Goal: Transaction & Acquisition: Book appointment/travel/reservation

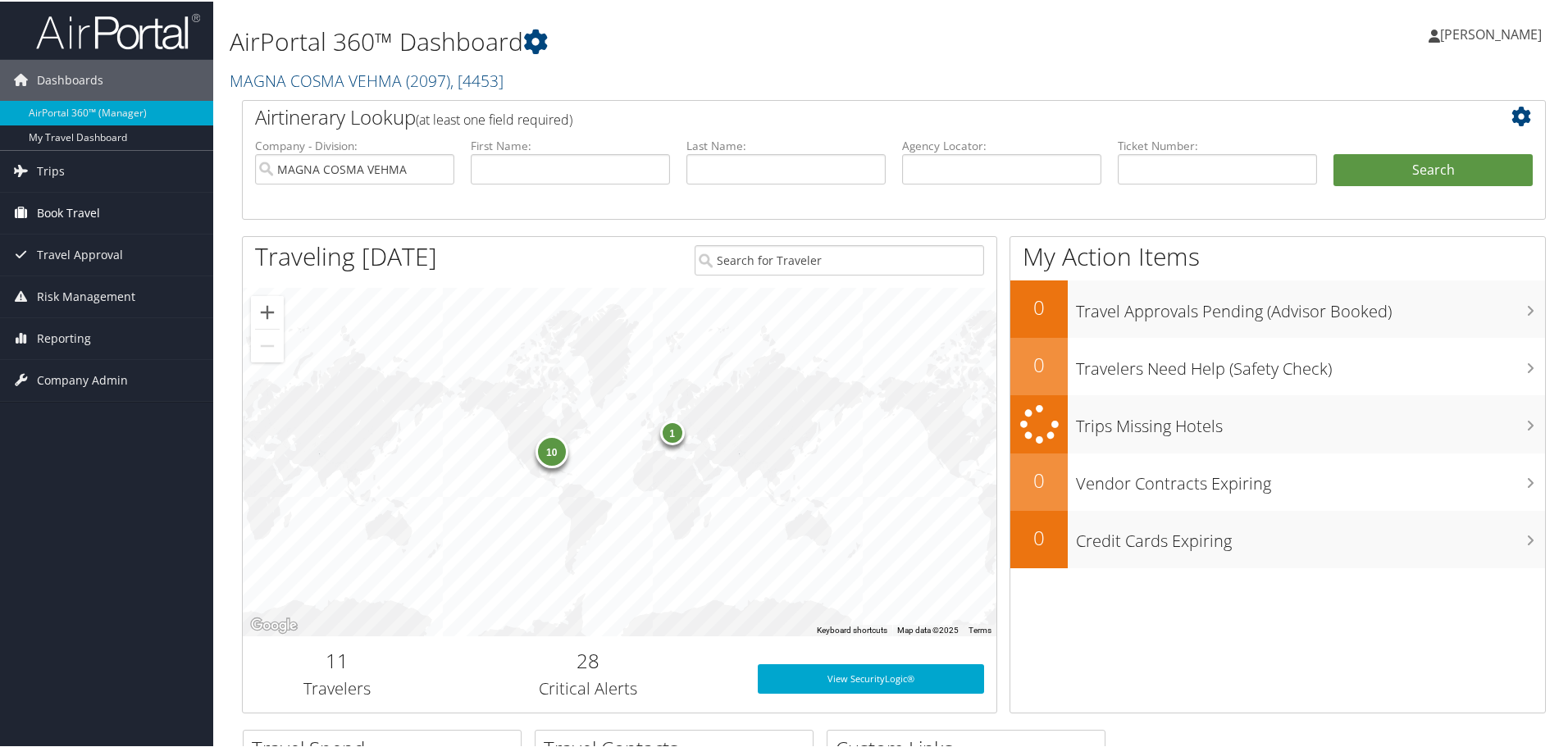
click at [76, 214] on span "Book Travel" at bounding box center [68, 212] width 63 height 41
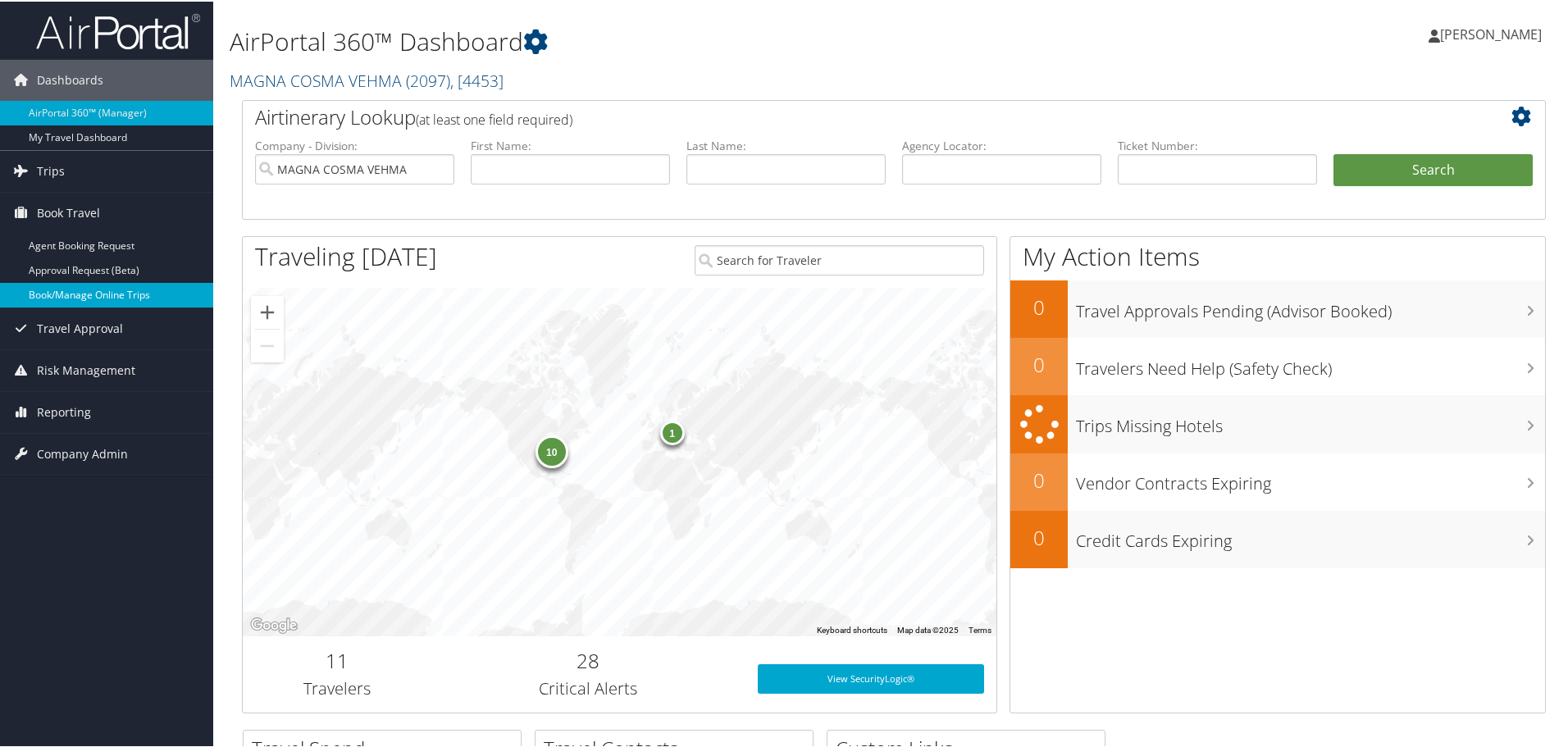
click at [78, 294] on link "Book/Manage Online Trips" at bounding box center [106, 293] width 213 height 25
